Goal: Navigation & Orientation: Find specific page/section

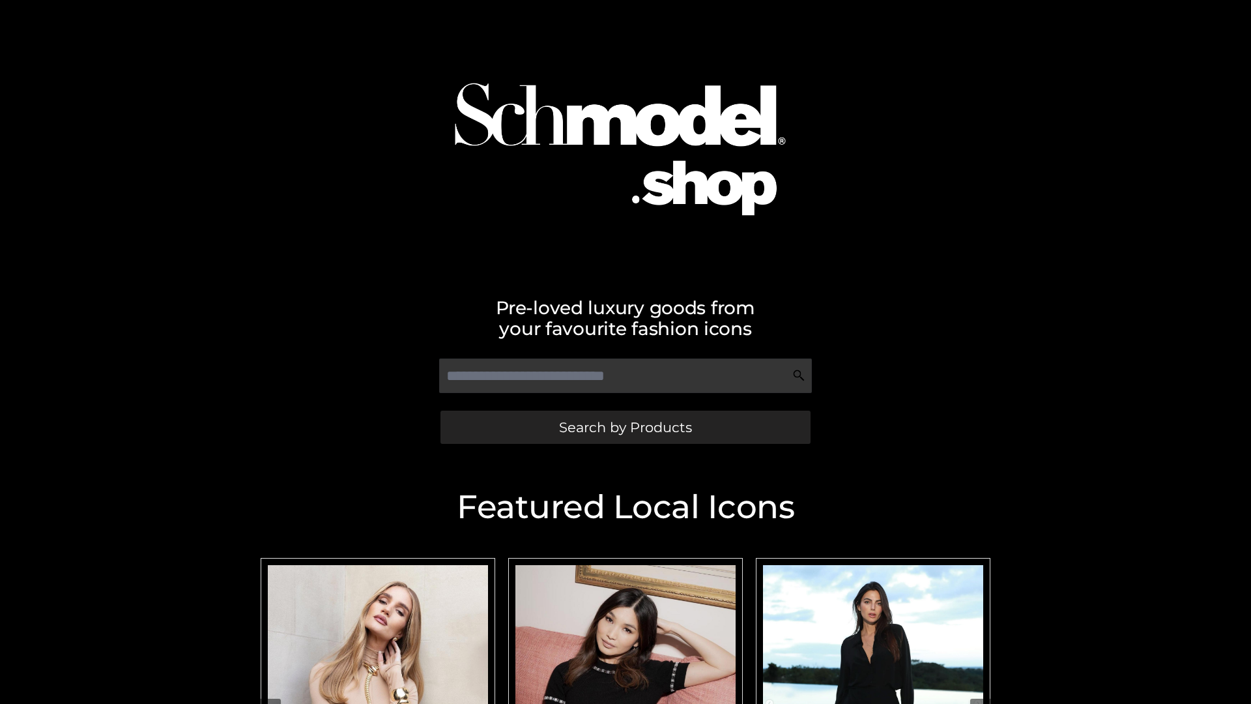
click at [625, 427] on span "Search by Products" at bounding box center [625, 427] width 133 height 14
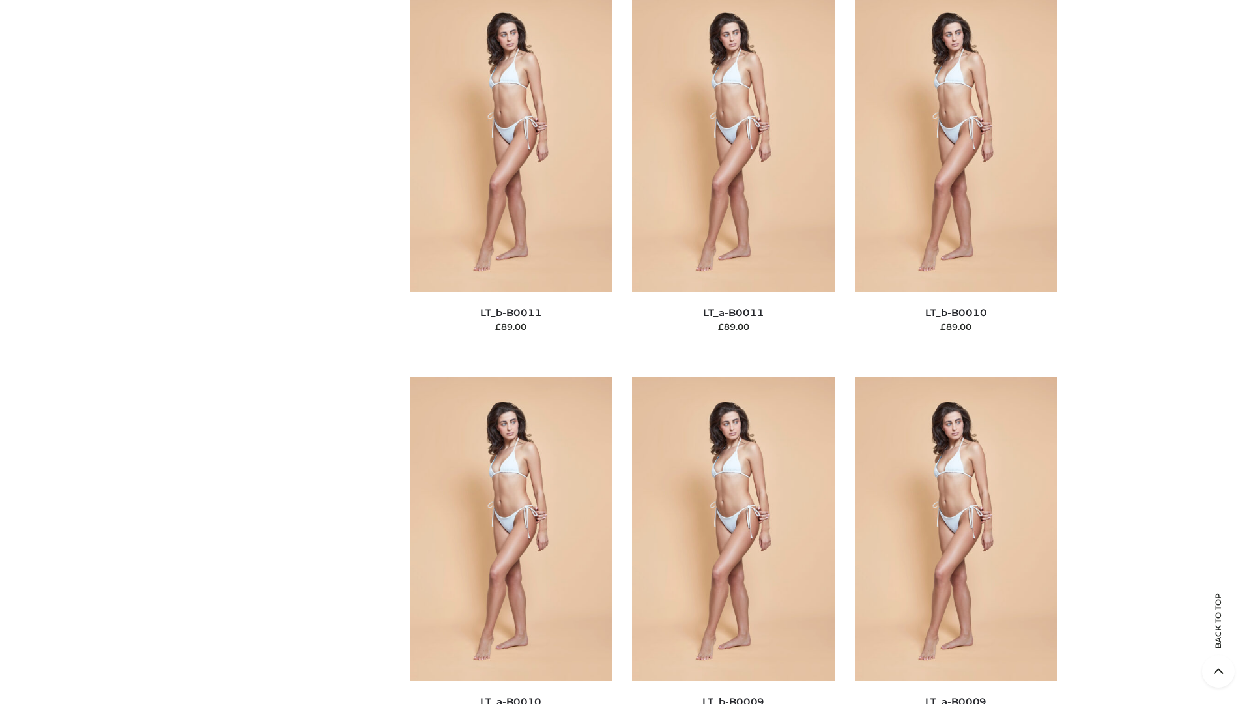
scroll to position [5852, 0]
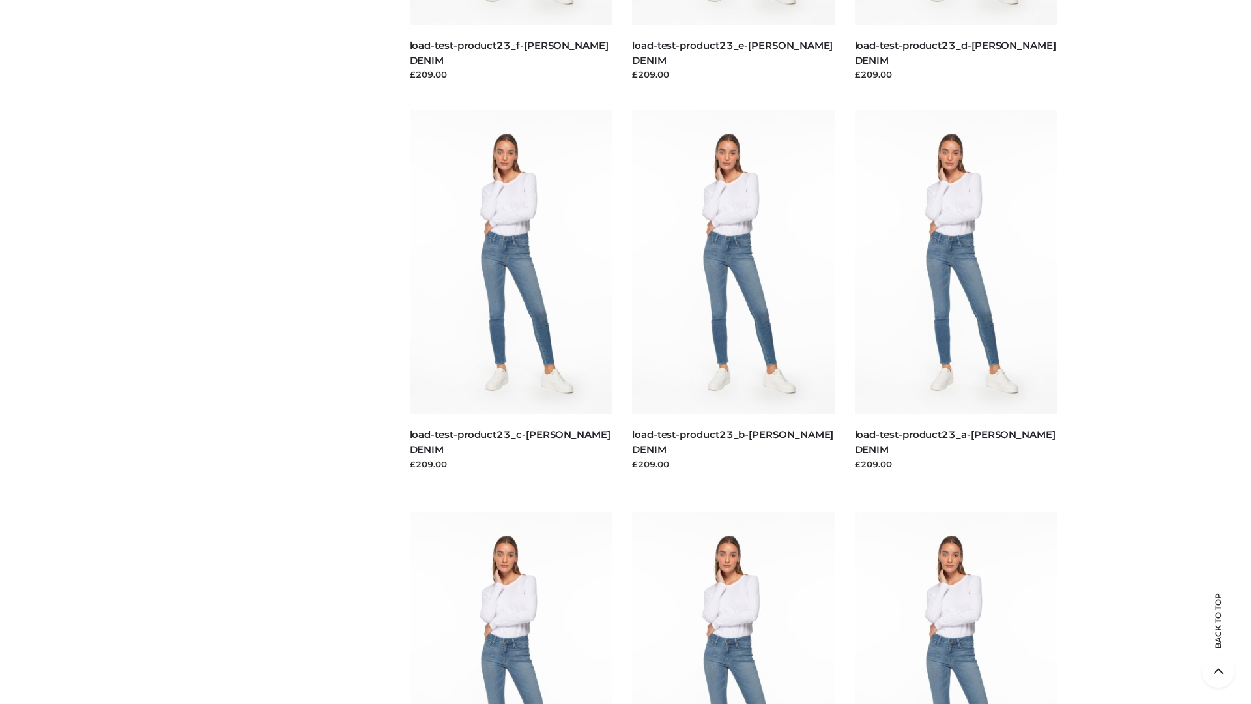
scroll to position [1143, 0]
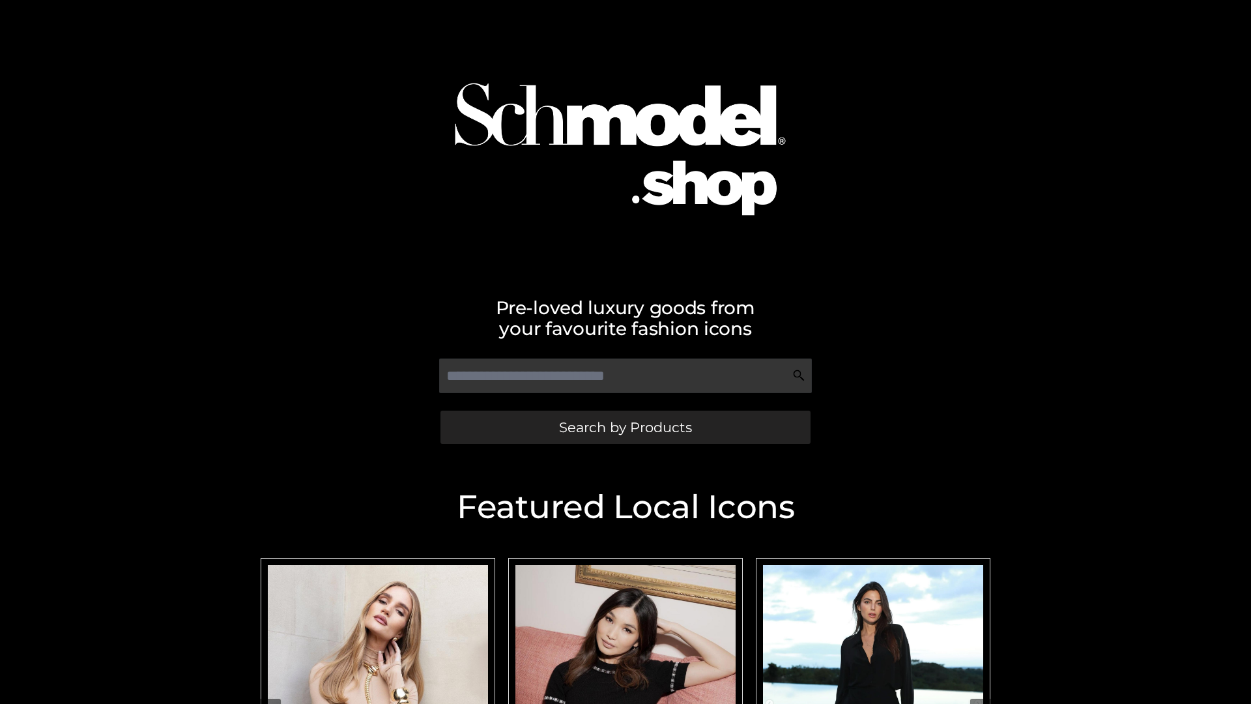
click at [625, 427] on span "Search by Products" at bounding box center [625, 427] width 133 height 14
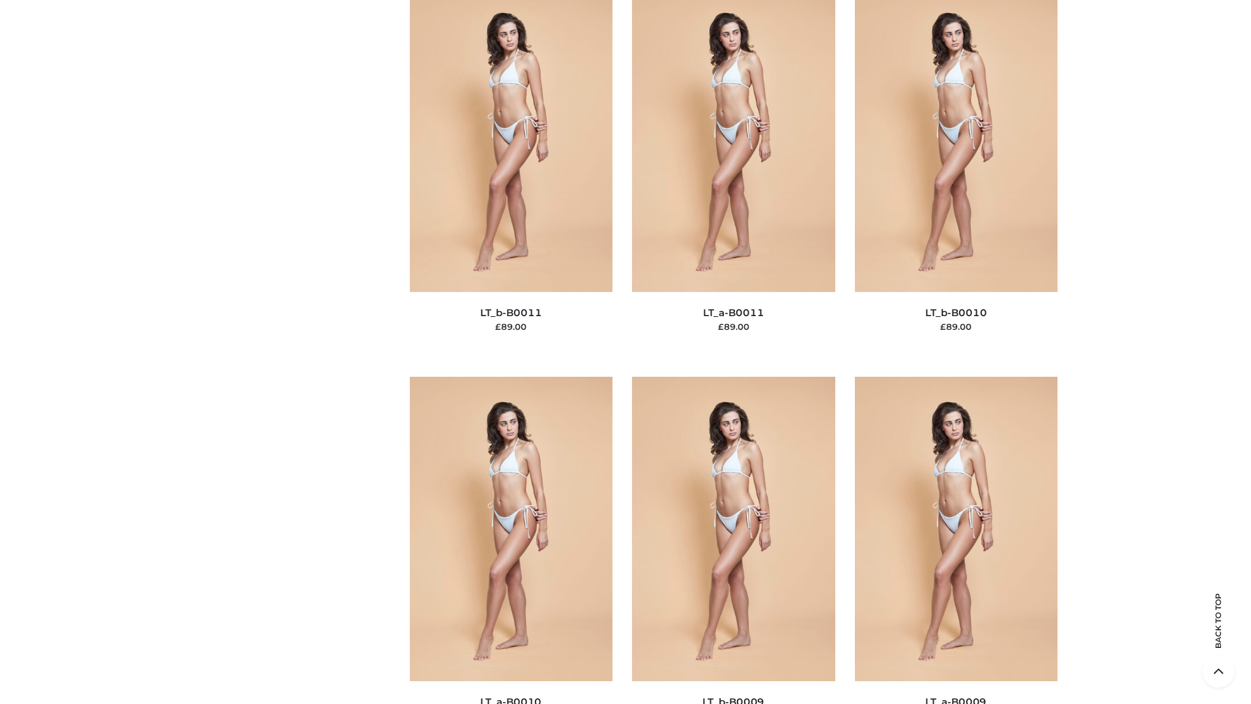
scroll to position [5852, 0]
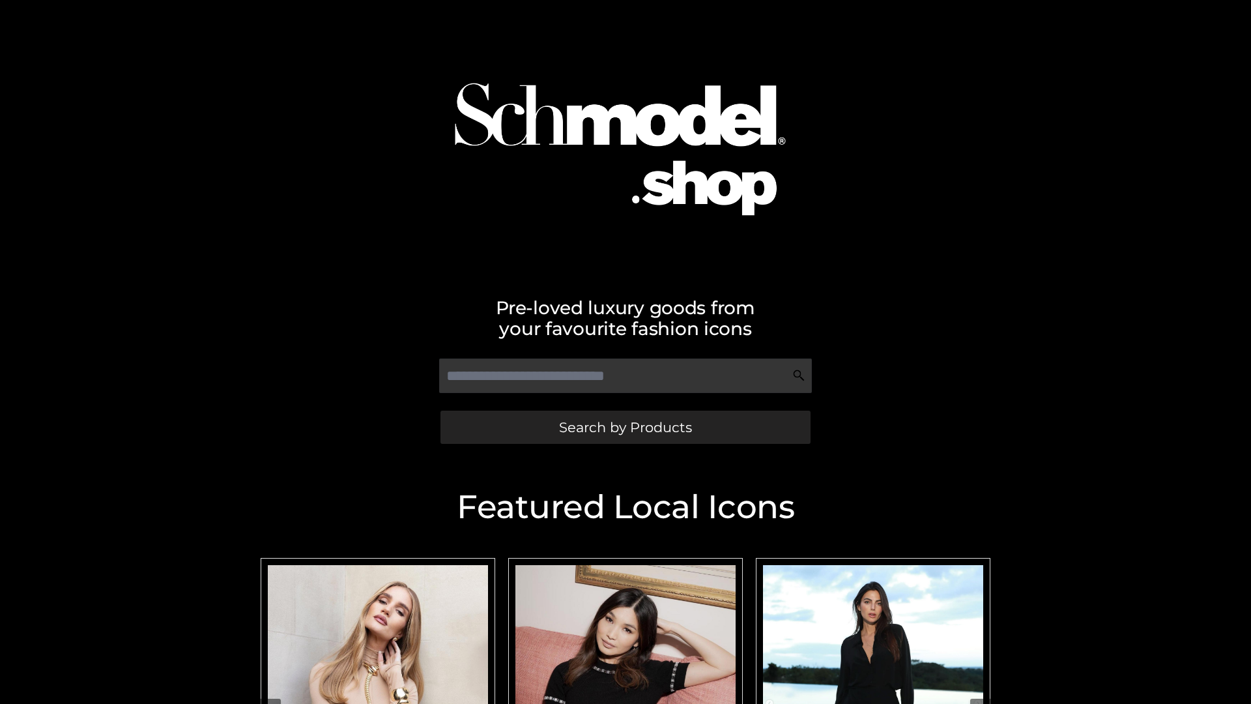
click at [625, 427] on span "Search by Products" at bounding box center [625, 427] width 133 height 14
